Goal: Information Seeking & Learning: Learn about a topic

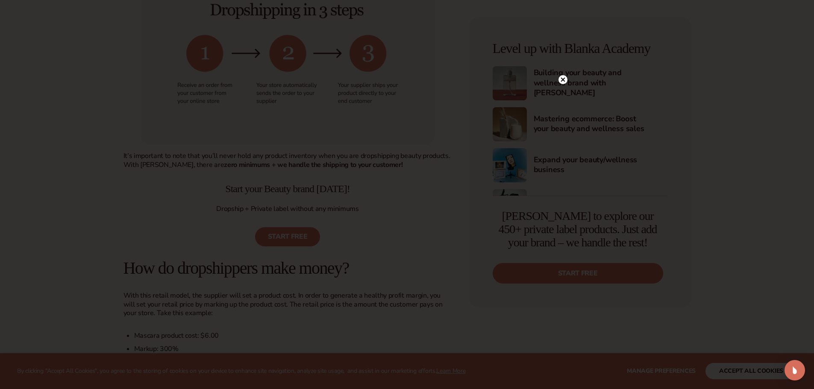
scroll to position [641, 0]
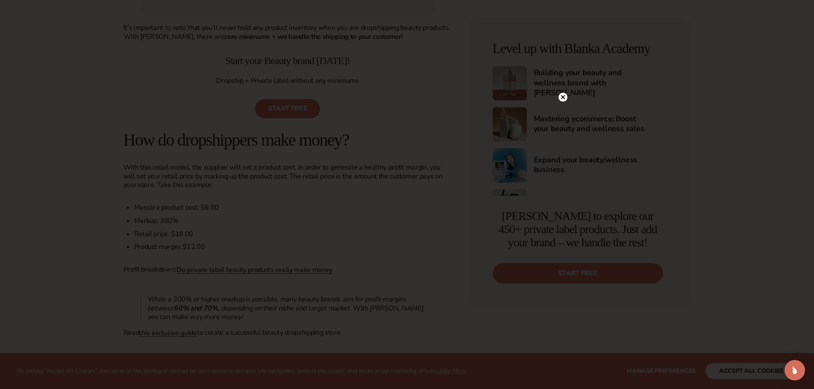
click at [562, 99] on circle at bounding box center [563, 97] width 9 height 9
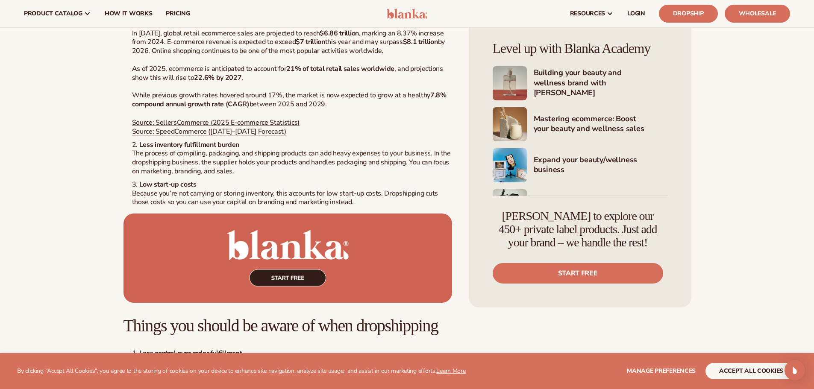
scroll to position [1239, 0]
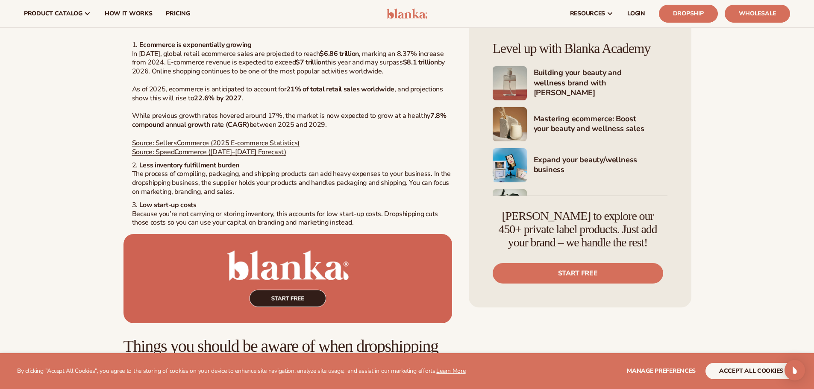
click at [115, 74] on div "Ecommerce, Private Label, EDUCATION How to dropship beauty products with Blanka…" at bounding box center [407, 353] width 615 height 3083
click at [127, 60] on ol "Ecommerce is exponentially growing In 2025, global retail ecommerce sales are p…" at bounding box center [288, 134] width 329 height 187
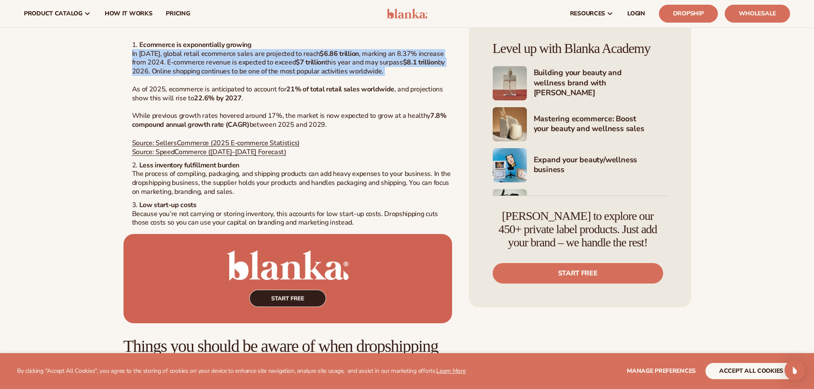
click at [127, 60] on ol "Ecommerce is exponentially growing In 2025, global retail ecommerce sales are p…" at bounding box center [288, 134] width 329 height 187
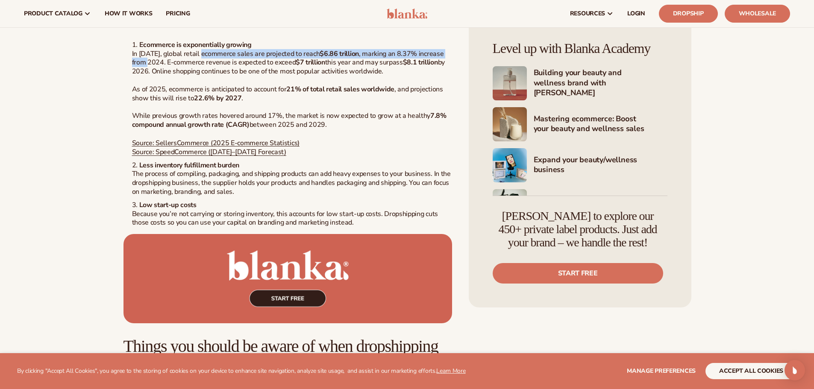
drag, startPoint x: 132, startPoint y: 60, endPoint x: 202, endPoint y: 57, distance: 70.1
click at [202, 57] on li "Ecommerce is exponentially growing In 2025, global retail ecommerce sales are p…" at bounding box center [292, 99] width 320 height 116
click at [202, 58] on li "Ecommerce is exponentially growing In 2025, global retail ecommerce sales are p…" at bounding box center [292, 99] width 320 height 116
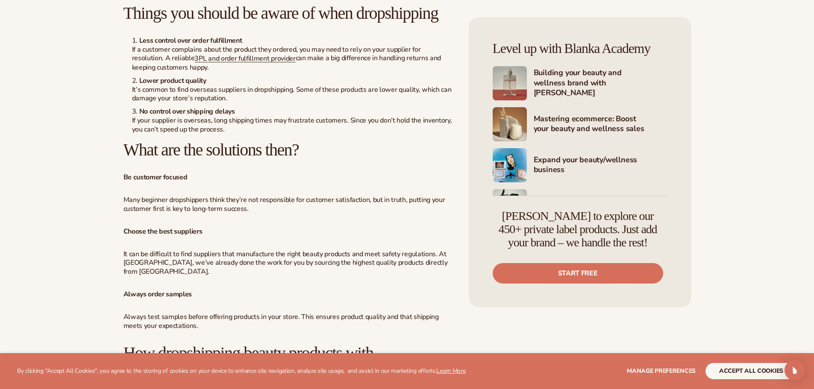
scroll to position [1581, 0]
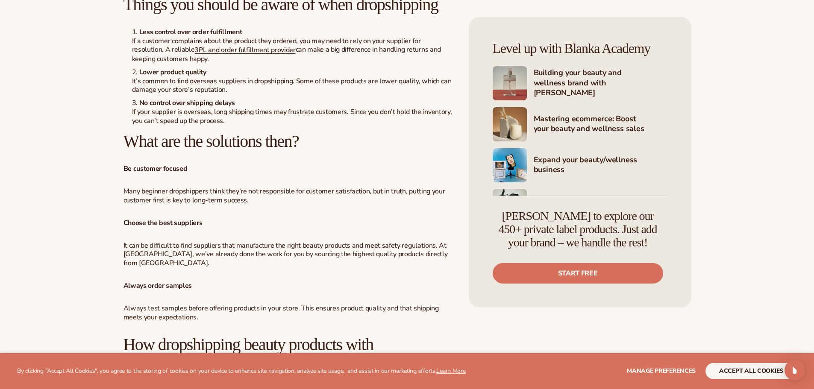
click at [112, 124] on div "Ecommerce, Private Label, EDUCATION How to dropship beauty products with Blanka…" at bounding box center [407, 11] width 615 height 3083
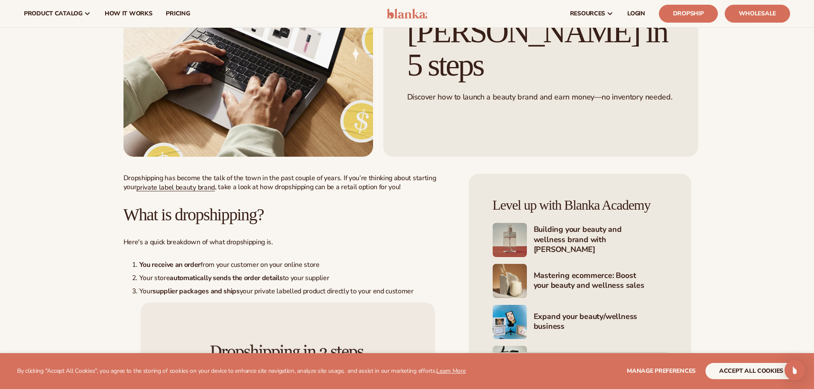
scroll to position [0, 0]
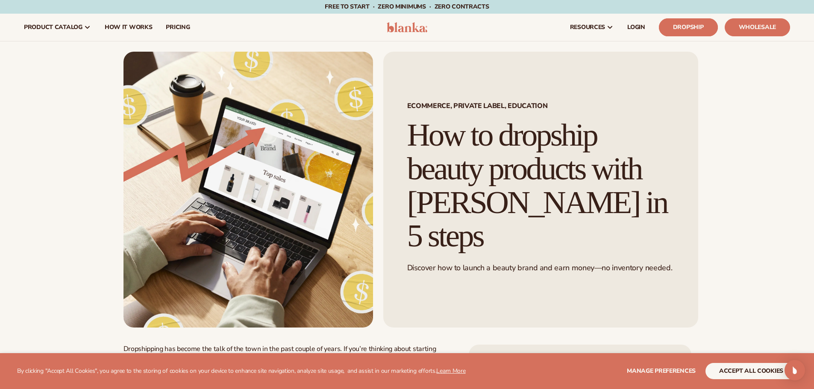
click at [698, 25] on link "Dropship" at bounding box center [688, 27] width 59 height 18
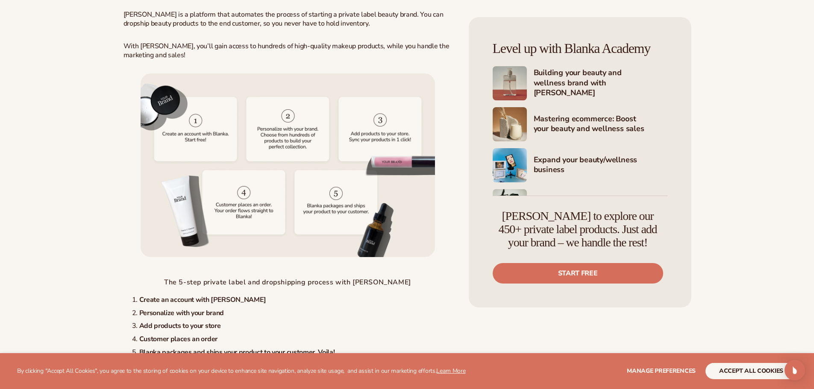
scroll to position [1966, 0]
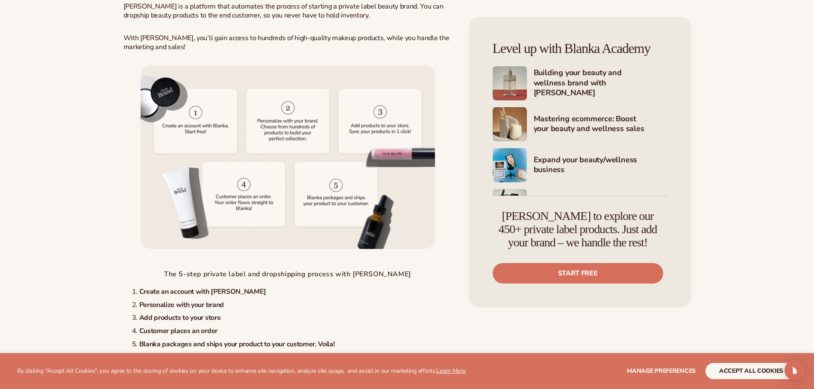
click at [273, 20] on p "Blanka is a platform that automates the process of starting a private label bea…" at bounding box center [288, 11] width 329 height 18
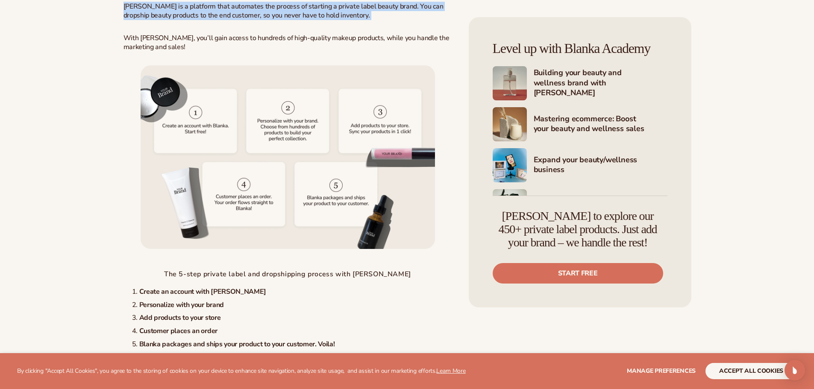
click at [273, 20] on p "Blanka is a platform that automates the process of starting a private label bea…" at bounding box center [288, 11] width 329 height 18
click at [277, 20] on p "Blanka is a platform that automates the process of starting a private label bea…" at bounding box center [288, 11] width 329 height 18
drag, startPoint x: 277, startPoint y: 25, endPoint x: 280, endPoint y: 32, distance: 8.0
click at [280, 20] on p "Blanka is a platform that automates the process of starting a private label bea…" at bounding box center [288, 11] width 329 height 18
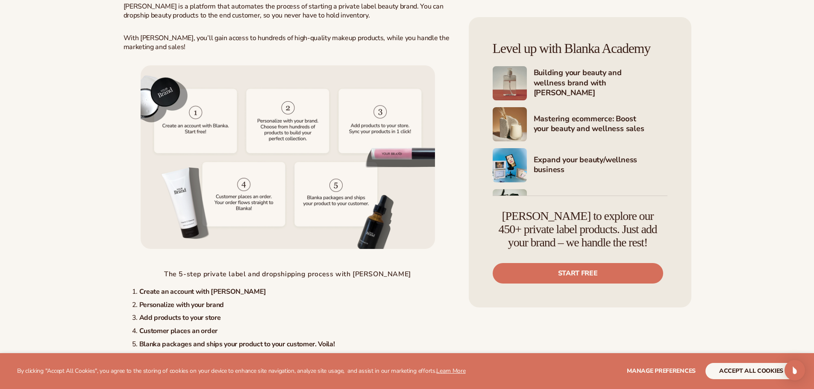
click at [280, 20] on p "Blanka is a platform that automates the process of starting a private label bea…" at bounding box center [288, 11] width 329 height 18
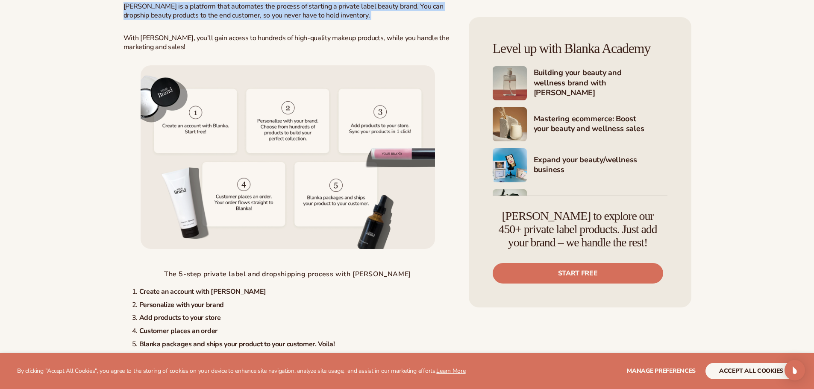
click at [280, 20] on p "Blanka is a platform that automates the process of starting a private label bea…" at bounding box center [288, 11] width 329 height 18
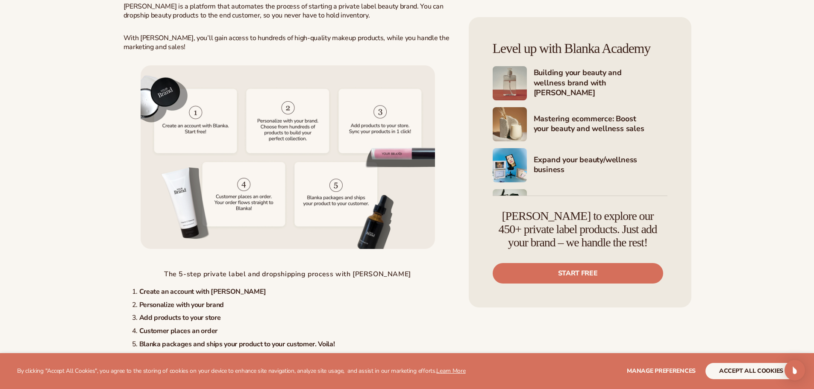
click at [247, 52] on p "With Blanka, you’ll gain access to hundreds of high-quality makeup products, wh…" at bounding box center [288, 43] width 329 height 18
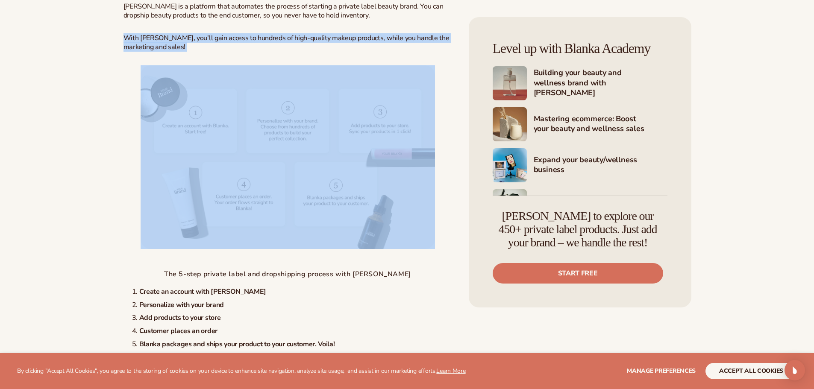
click at [247, 52] on p "With Blanka, you’ll gain access to hundreds of high-quality makeup products, wh…" at bounding box center [288, 43] width 329 height 18
click at [244, 52] on p "With Blanka, you’ll gain access to hundreds of high-quality makeup products, wh…" at bounding box center [288, 43] width 329 height 18
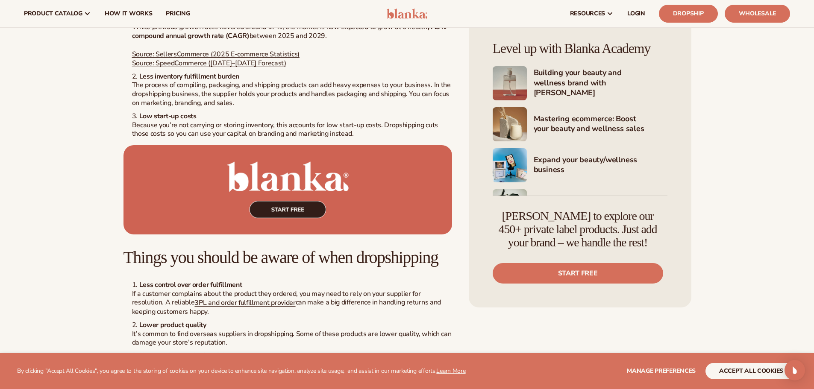
scroll to position [1324, 0]
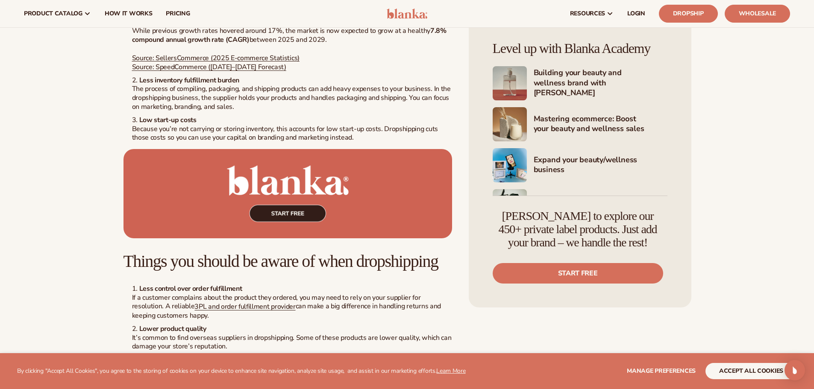
click at [570, 83] on h4 "Building your beauty and wellness brand with Blanka" at bounding box center [601, 83] width 134 height 31
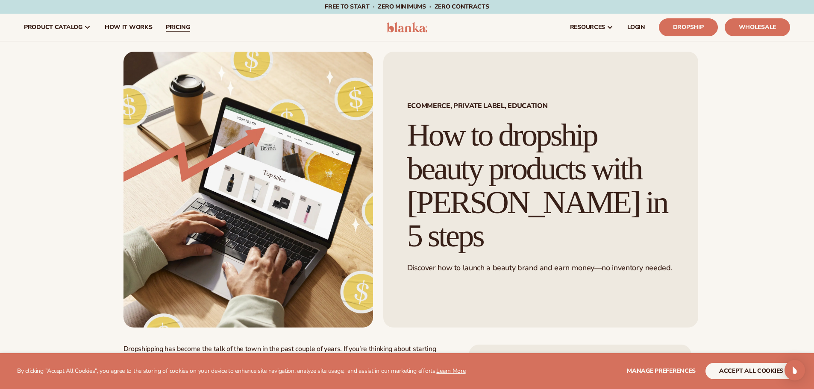
click at [183, 25] on span "pricing" at bounding box center [178, 27] width 24 height 7
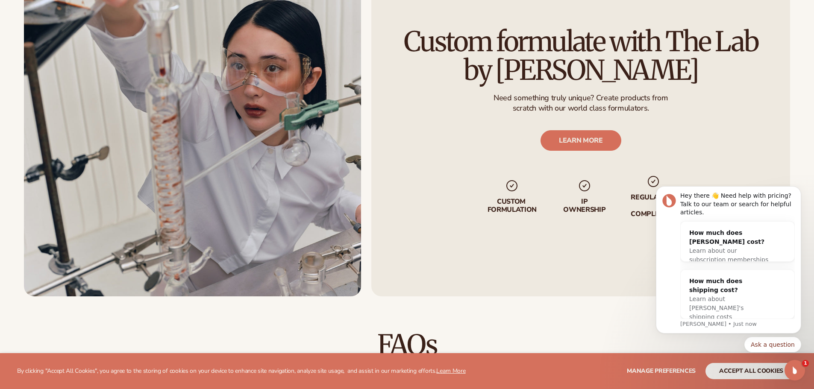
scroll to position [1239, 0]
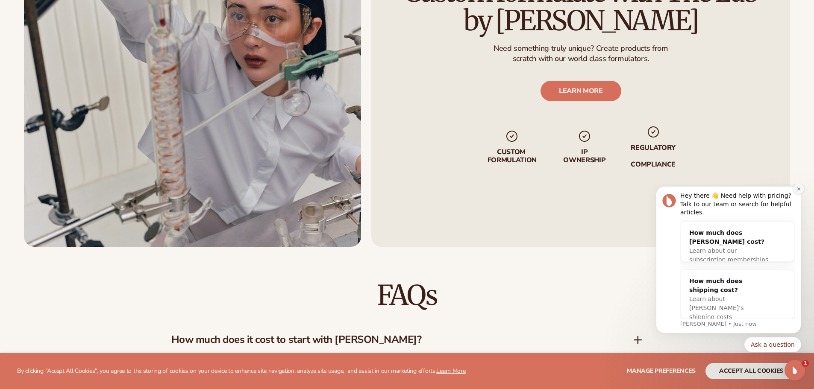
click at [801, 191] on icon "Dismiss notification" at bounding box center [799, 189] width 5 height 5
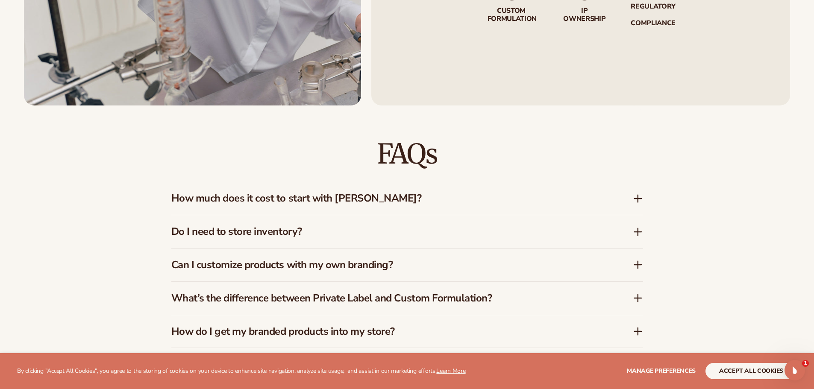
scroll to position [1410, 0]
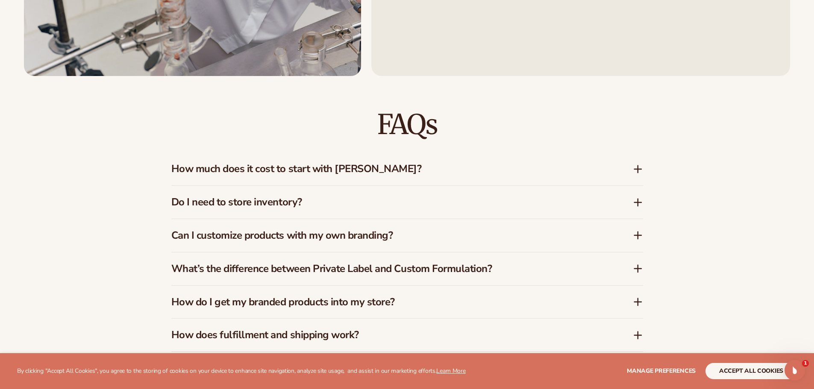
click at [263, 177] on div "How much does it cost to start with Blanka?" at bounding box center [407, 169] width 472 height 33
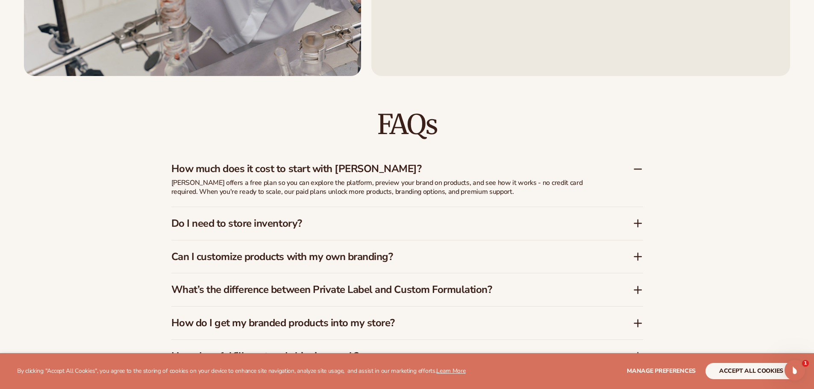
click at [261, 171] on h3 "How much does it cost to start with Blanka?" at bounding box center [389, 169] width 436 height 12
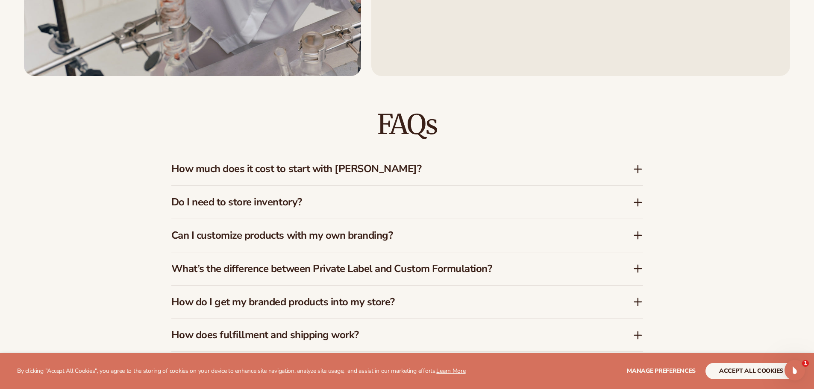
click at [259, 171] on h3 "How much does it cost to start with Blanka?" at bounding box center [389, 169] width 436 height 12
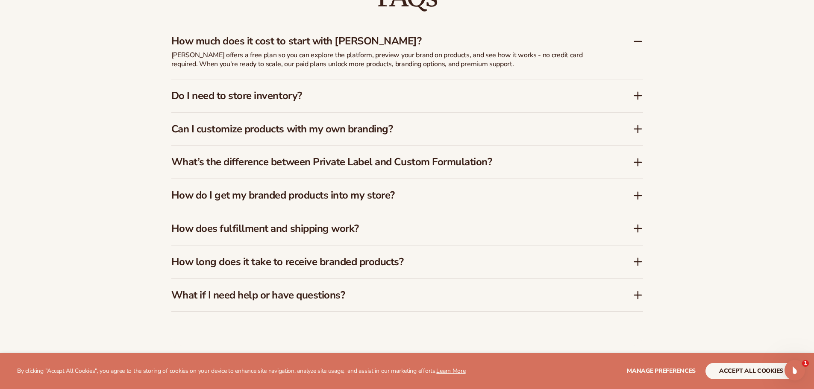
scroll to position [1539, 0]
click at [238, 89] on h3 "Do I need to store inventory?" at bounding box center [389, 95] width 436 height 12
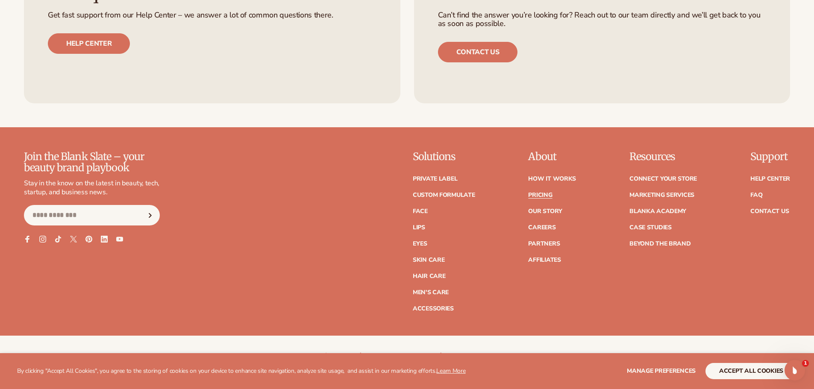
scroll to position [1966, 0]
click at [759, 208] on link "Contact Us" at bounding box center [770, 211] width 38 height 6
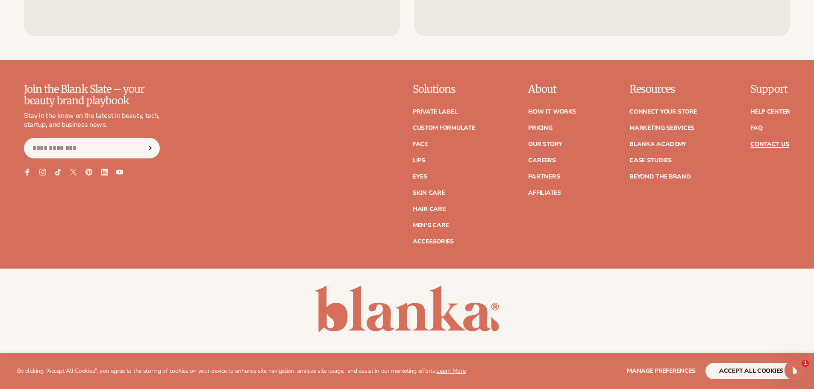
scroll to position [742, 0]
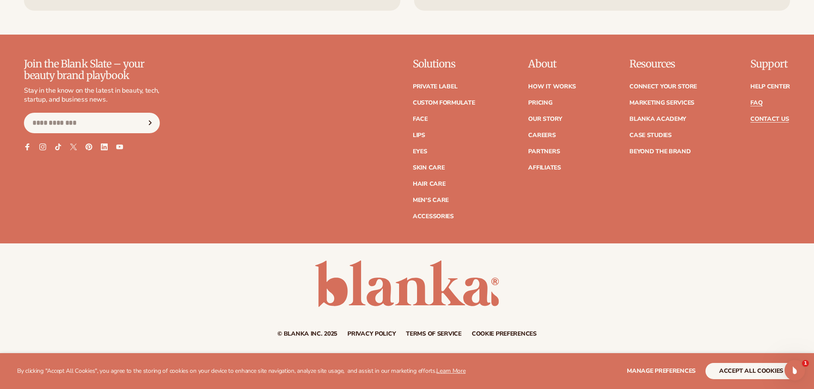
click at [754, 102] on link "FAQ" at bounding box center [757, 103] width 12 height 6
click at [544, 132] on link "Careers" at bounding box center [541, 135] width 27 height 6
